Goal: Find specific page/section: Find specific page/section

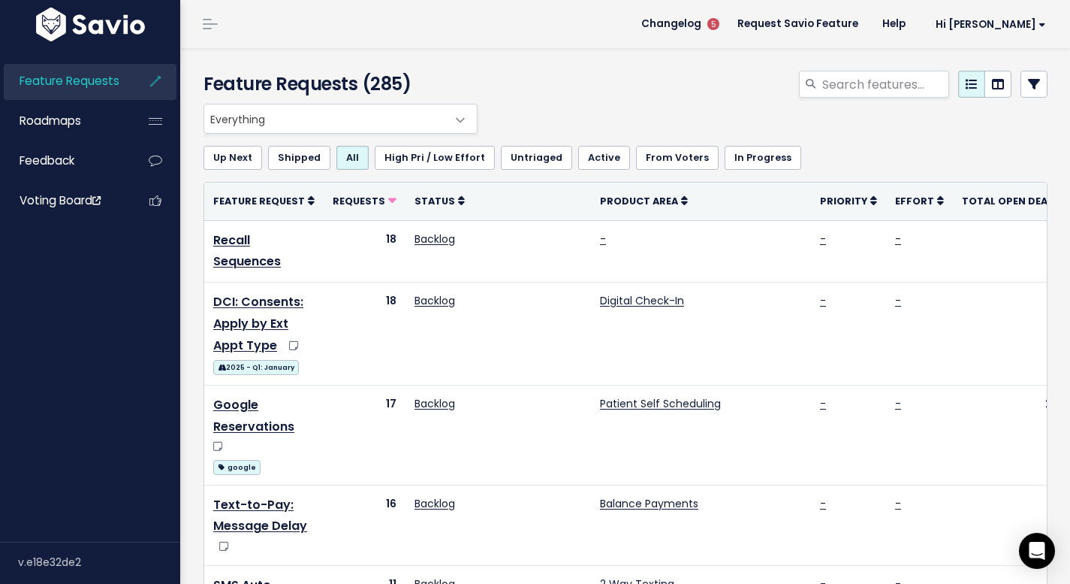
click at [866, 98] on div at bounding box center [770, 87] width 578 height 33
click at [867, 89] on input "search" at bounding box center [885, 84] width 128 height 27
type input "redirect"
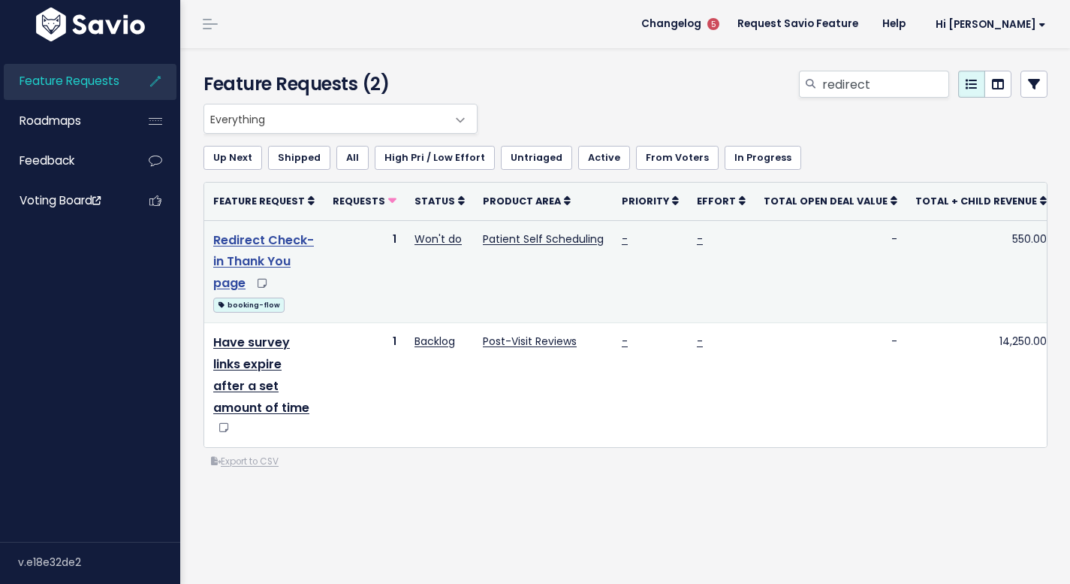
click at [242, 258] on link "Redirect Check-in Thank You page" at bounding box center [263, 261] width 101 height 61
